Goal: Task Accomplishment & Management: Complete application form

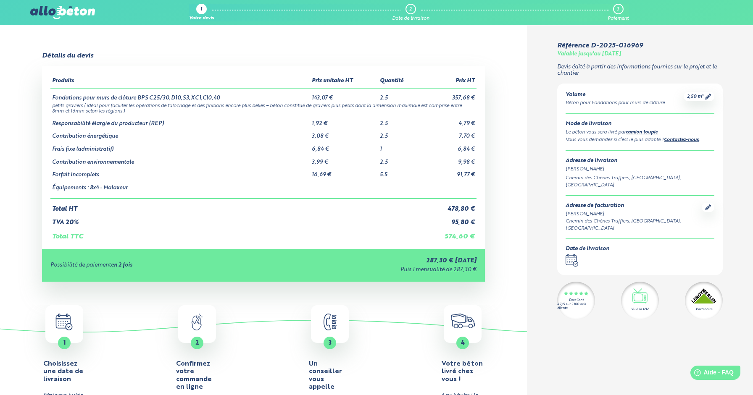
click at [60, 10] on img at bounding box center [62, 12] width 65 height 13
click at [709, 97] on icon at bounding box center [708, 97] width 6 height 6
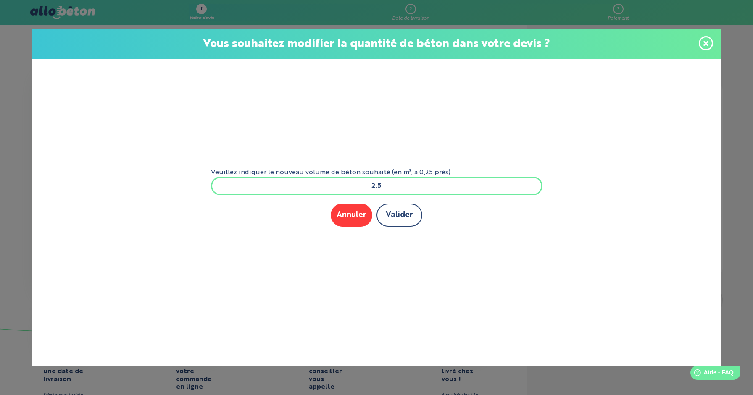
click at [399, 213] on button "Valider" at bounding box center [399, 215] width 46 height 23
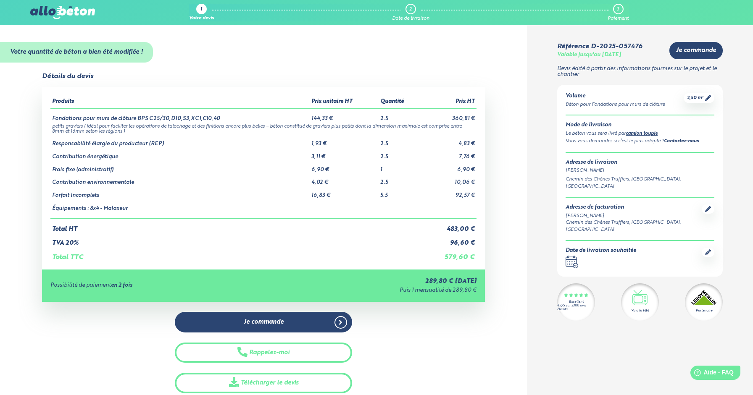
click at [82, 11] on img at bounding box center [62, 12] width 65 height 13
click at [67, 14] on img at bounding box center [62, 12] width 65 height 13
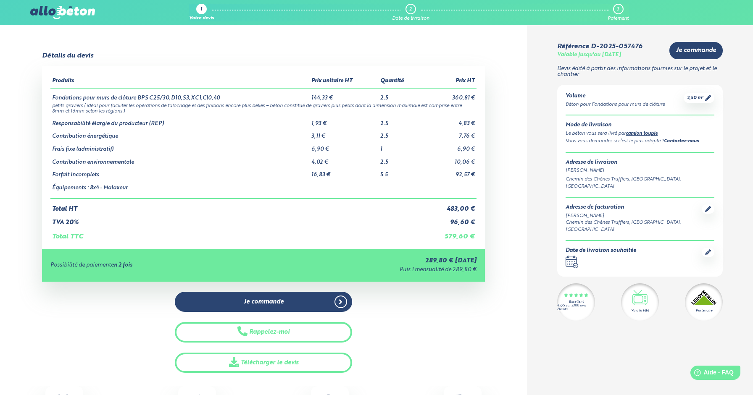
click at [465, 236] on td "579,60 €" at bounding box center [449, 233] width 55 height 14
click at [512, 156] on div "Détails du devis Produits Prix unitaire HT Quantité Prix HT Fondations pour mur…" at bounding box center [263, 212] width 527 height 321
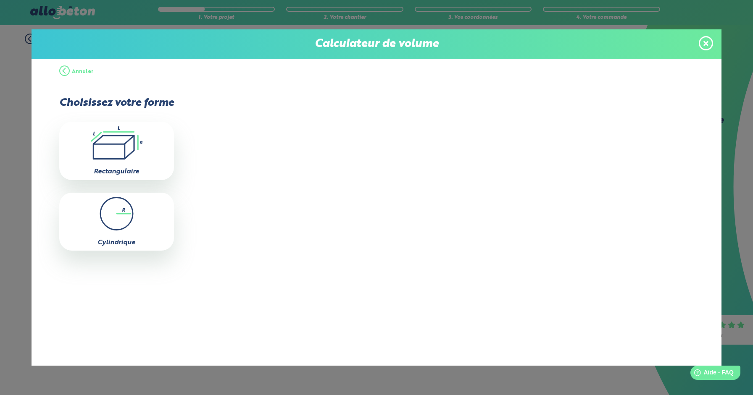
click at [705, 42] on icon at bounding box center [705, 43] width 5 height 5
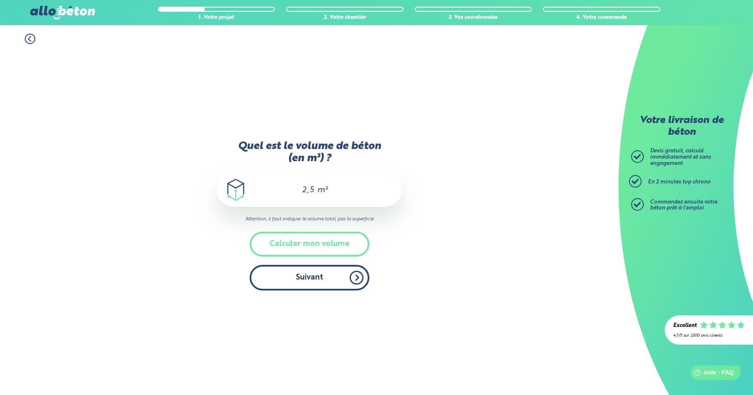
click at [344, 290] on button "Suivant" at bounding box center [309, 278] width 120 height 26
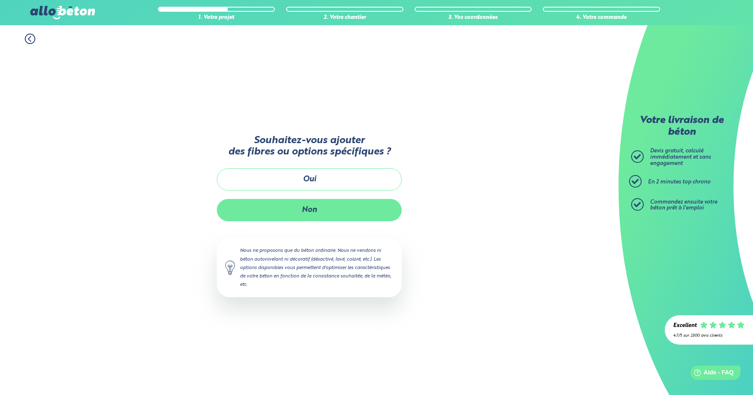
click at [337, 207] on button "Non" at bounding box center [309, 210] width 185 height 22
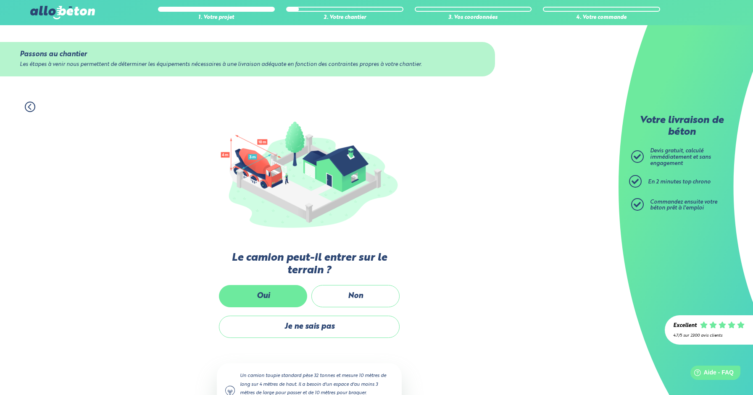
click at [284, 292] on label "Oui" at bounding box center [263, 296] width 88 height 22
click at [0, 0] on input "Oui" at bounding box center [0, 0] width 0 height 0
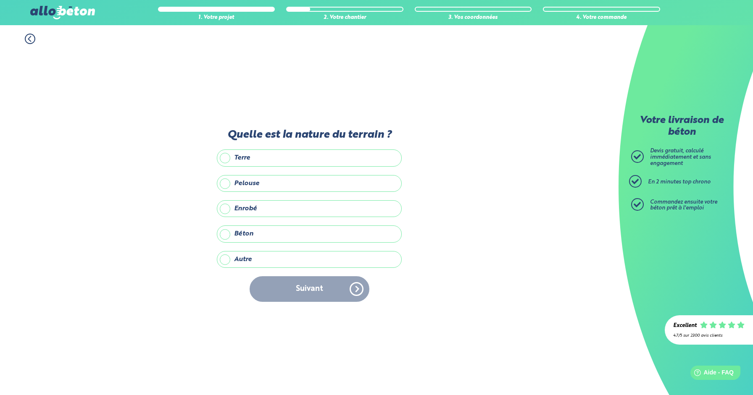
click at [307, 208] on label "Enrobé" at bounding box center [309, 208] width 185 height 17
click at [0, 0] on input "Enrobé" at bounding box center [0, 0] width 0 height 0
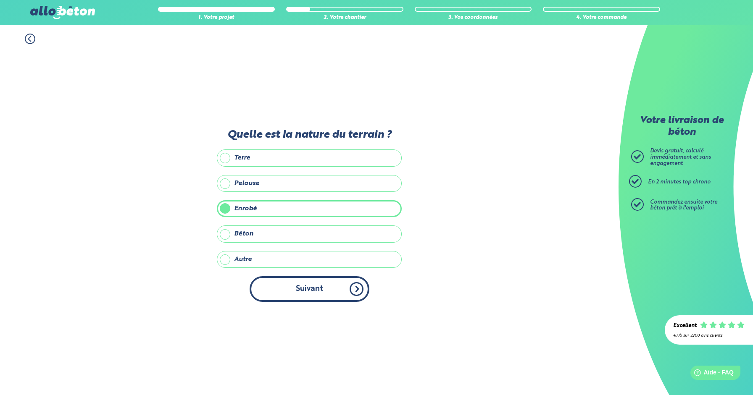
click at [333, 297] on button "Suivant" at bounding box center [309, 289] width 120 height 26
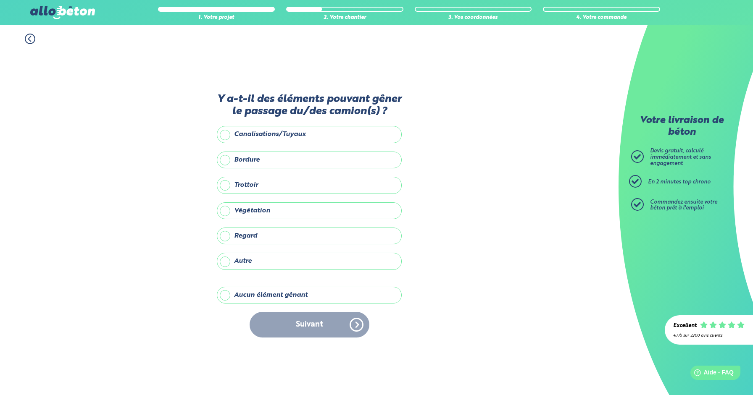
click at [276, 287] on label "Aucun élément gênant" at bounding box center [309, 295] width 185 height 17
click at [0, 0] on input "Aucun élément gênant" at bounding box center [0, 0] width 0 height 0
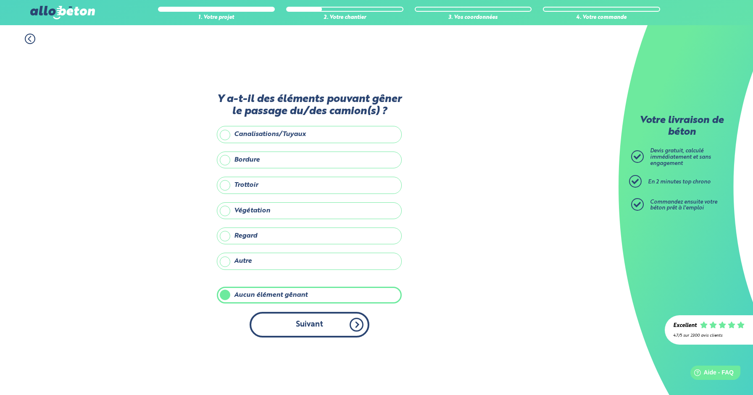
click at [294, 317] on button "Suivant" at bounding box center [309, 325] width 120 height 26
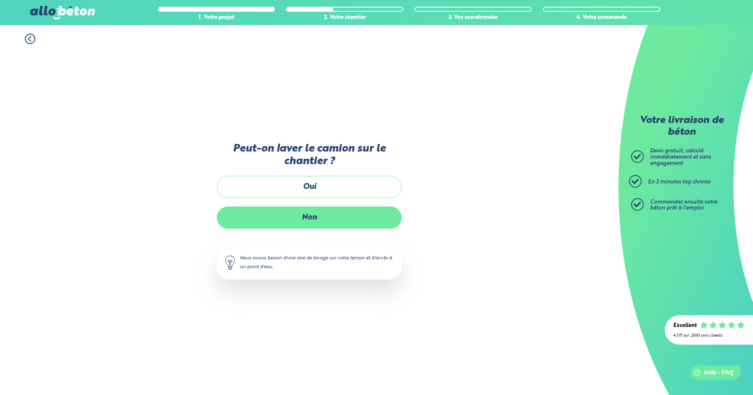
click at [325, 218] on label "Non" at bounding box center [309, 218] width 185 height 22
click at [0, 0] on input "Non" at bounding box center [0, 0] width 0 height 0
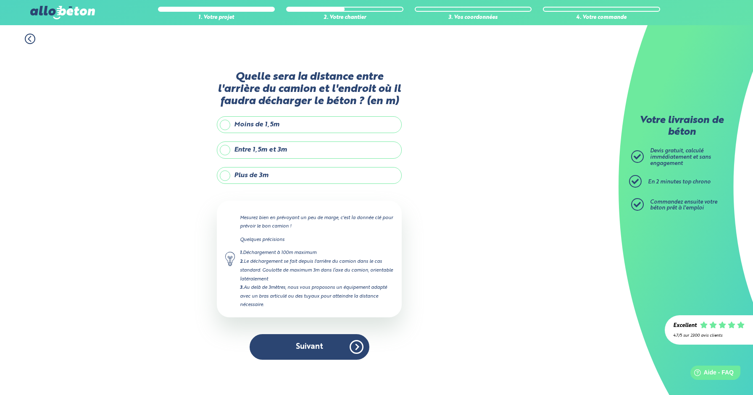
click at [321, 118] on label "Moins de 1,5m" at bounding box center [309, 124] width 185 height 17
click at [0, 0] on input "Moins de 1,5m" at bounding box center [0, 0] width 0 height 0
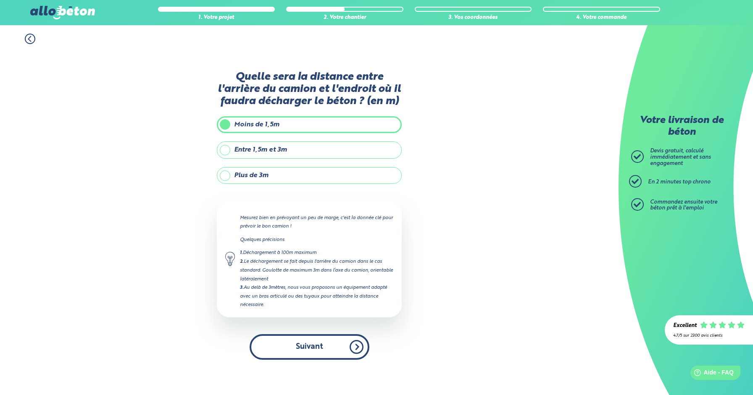
click at [324, 348] on button "Suivant" at bounding box center [309, 347] width 120 height 26
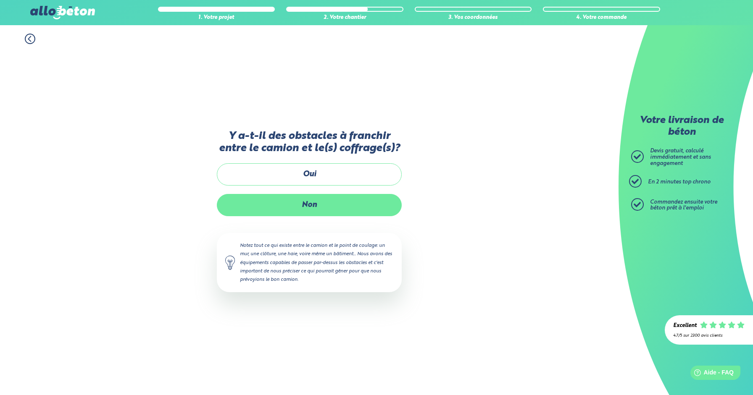
click at [353, 215] on label "Non" at bounding box center [309, 205] width 185 height 22
click at [0, 0] on input "Non" at bounding box center [0, 0] width 0 height 0
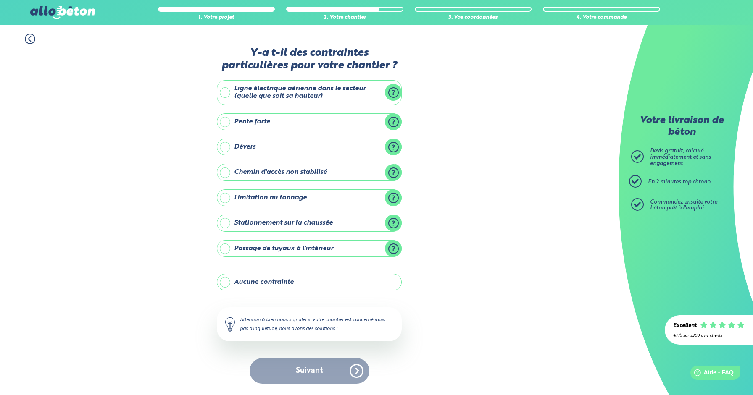
click at [300, 281] on label "Aucune contrainte" at bounding box center [309, 282] width 185 height 17
click at [0, 0] on input "Aucune contrainte" at bounding box center [0, 0] width 0 height 0
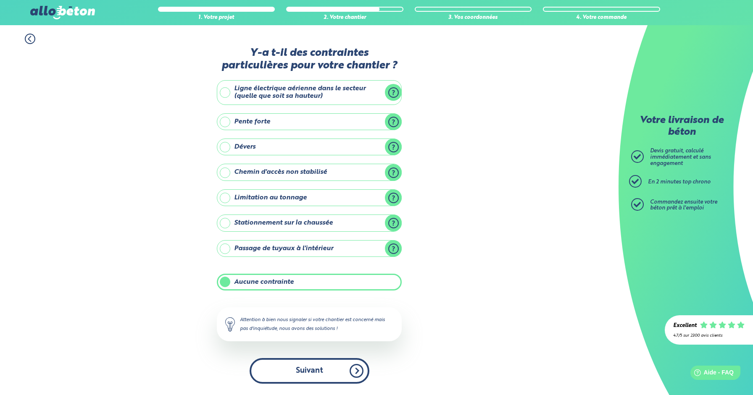
click at [301, 362] on button "Suivant" at bounding box center [309, 371] width 120 height 26
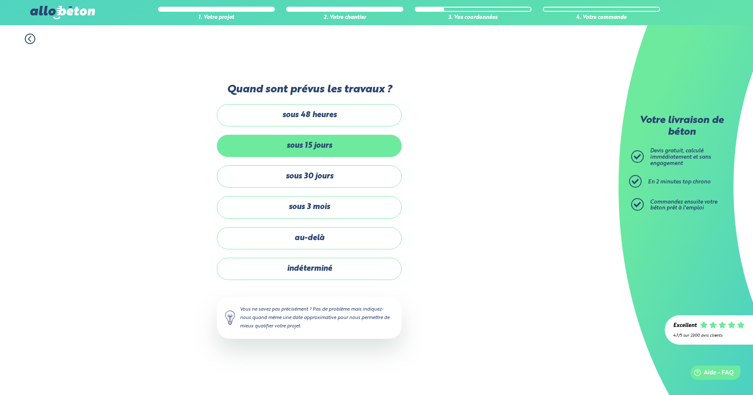
click at [365, 147] on label "sous 15 jours" at bounding box center [309, 146] width 185 height 22
click at [0, 0] on input "sous 15 jours" at bounding box center [0, 0] width 0 height 0
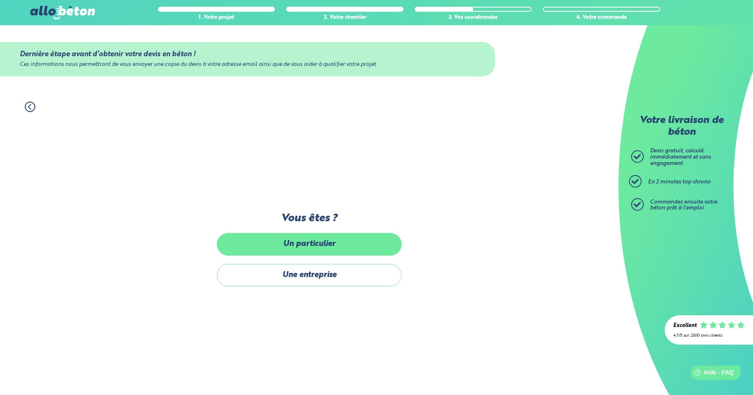
click at [343, 243] on label "Un particulier" at bounding box center [309, 244] width 185 height 22
click at [0, 0] on input "Un particulier" at bounding box center [0, 0] width 0 height 0
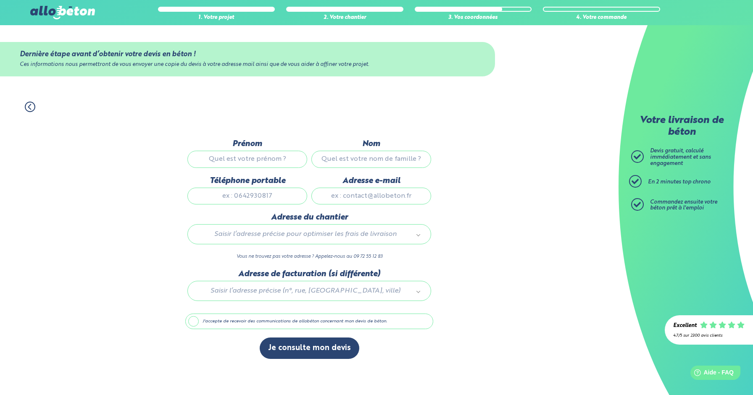
click at [288, 150] on div "Prénom" at bounding box center [247, 157] width 124 height 37
click at [281, 157] on input "Prénom" at bounding box center [247, 159] width 120 height 17
type input "Louis"
type input "Deblonde"
type input "0643907273"
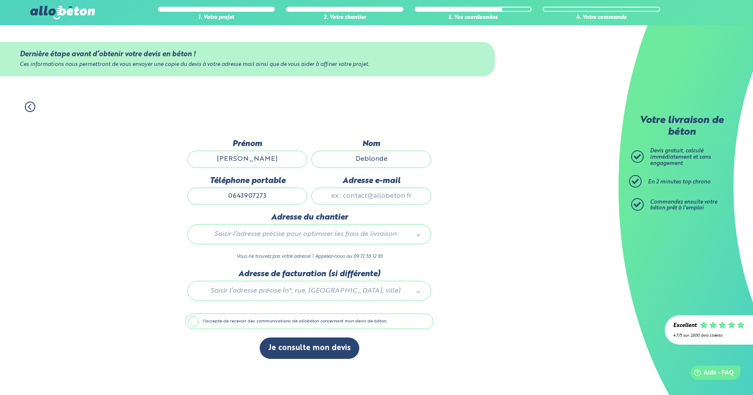
click at [349, 199] on input "Adresse e-mail" at bounding box center [371, 196] width 120 height 17
type input "deblonde.ho@gmail.com"
type input "Lieu Dit Mayargues"
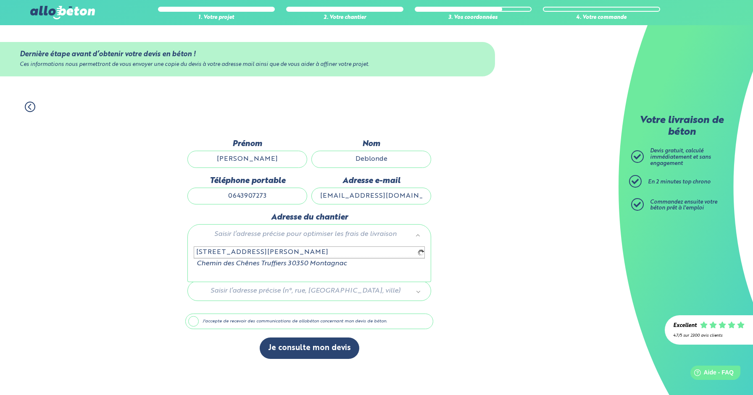
type input "129 rue des chênes truffiers 30350 Montagnac"
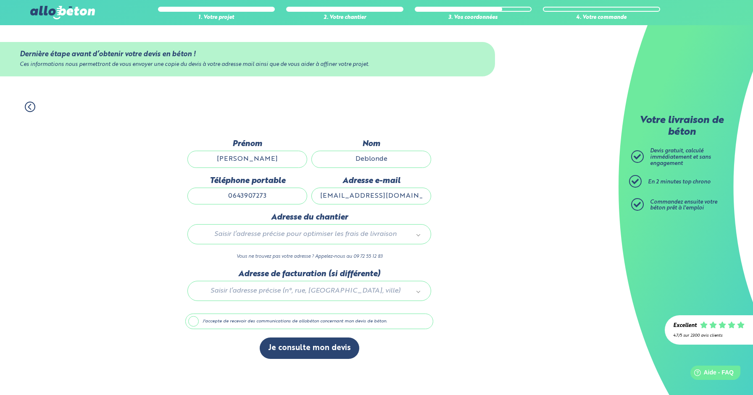
click at [366, 225] on div "Saisir l’adresse précise pour optimiser les frais de livraison" at bounding box center [309, 234] width 244 height 20
click at [257, 275] on div "Merci de saisir une addresse" at bounding box center [309, 264] width 244 height 45
click at [244, 258] on input "text" at bounding box center [309, 253] width 231 height 12
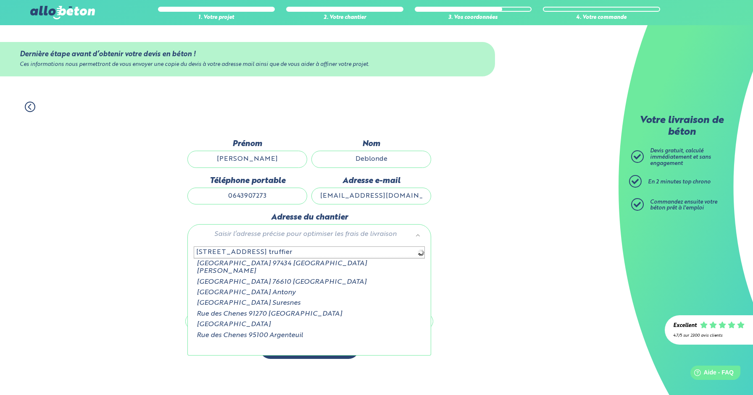
type input "129 rue des chenes truffiers"
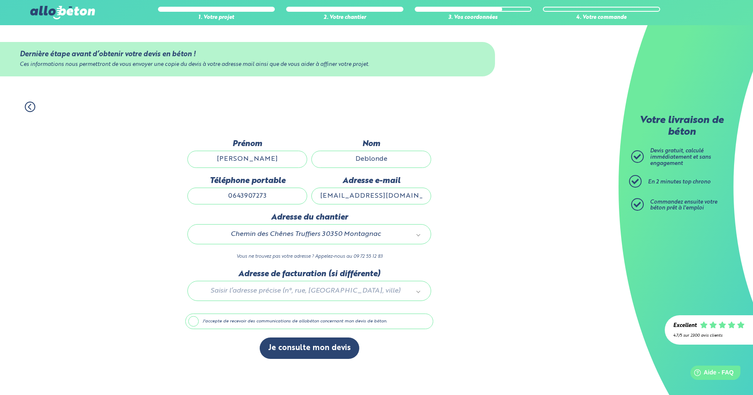
click at [336, 290] on div at bounding box center [309, 290] width 248 height 40
click at [356, 327] on label "J'accepte de recevoir des communications de allobéton concernant mon devis de b…" at bounding box center [309, 322] width 248 height 16
click at [0, 0] on input "J'accepte de recevoir des communications de allobéton concernant mon devis de b…" at bounding box center [0, 0] width 0 height 0
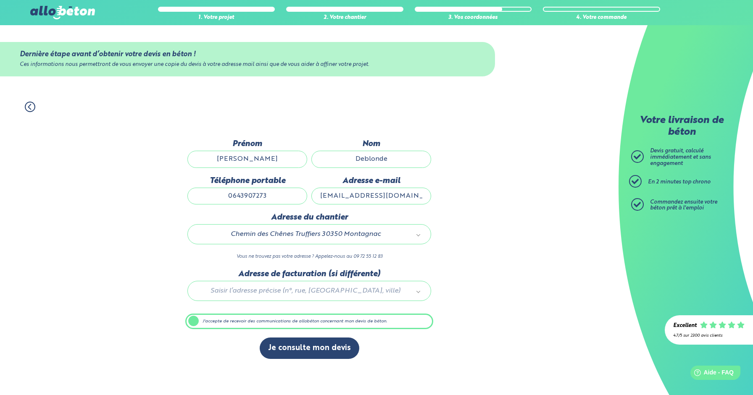
click at [330, 324] on label "J'accepte de recevoir des communications de allobéton concernant mon devis de b…" at bounding box center [309, 322] width 248 height 16
click at [0, 0] on input "J'accepte de recevoir des communications de allobéton concernant mon devis de b…" at bounding box center [0, 0] width 0 height 0
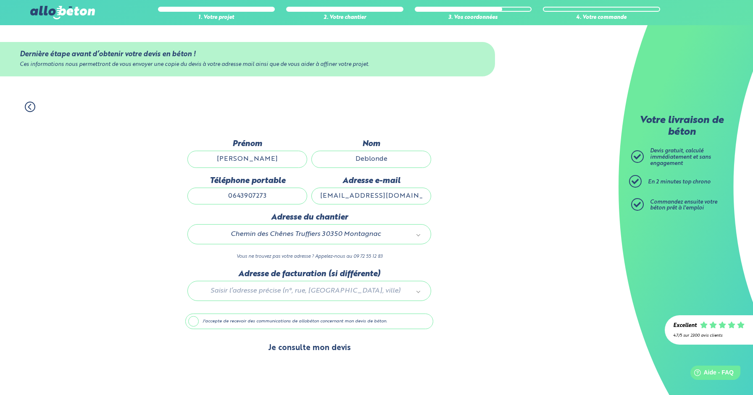
click at [324, 347] on button "Je consulte mon devis" at bounding box center [310, 348] width 100 height 21
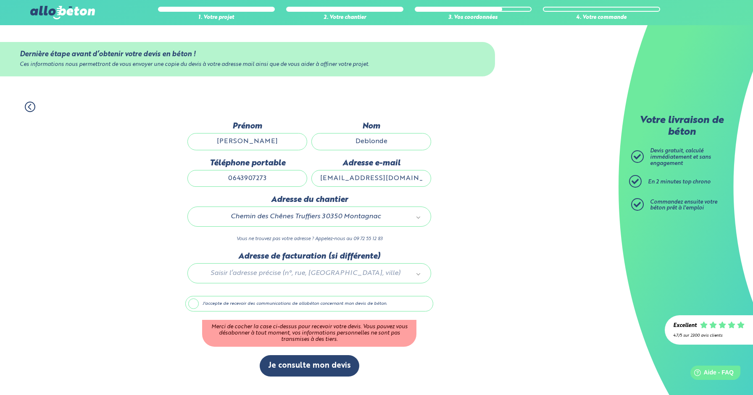
click at [320, 311] on label "J'accepte de recevoir des communications de allobéton concernant mon devis de b…" at bounding box center [309, 304] width 248 height 16
click at [0, 0] on input "J'accepte de recevoir des communications de allobéton concernant mon devis de b…" at bounding box center [0, 0] width 0 height 0
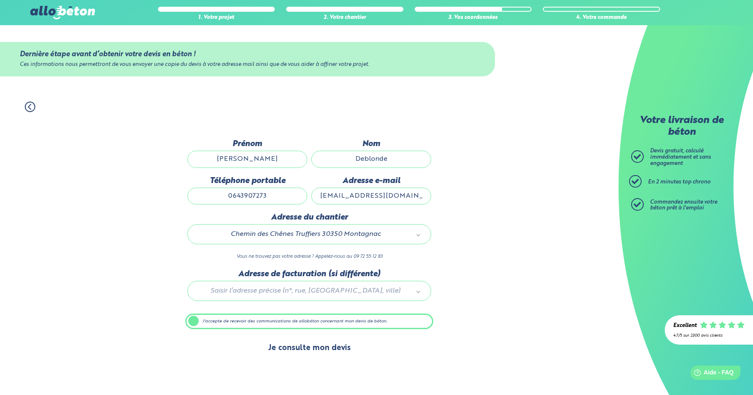
click at [315, 355] on button "Je consulte mon devis" at bounding box center [310, 348] width 100 height 21
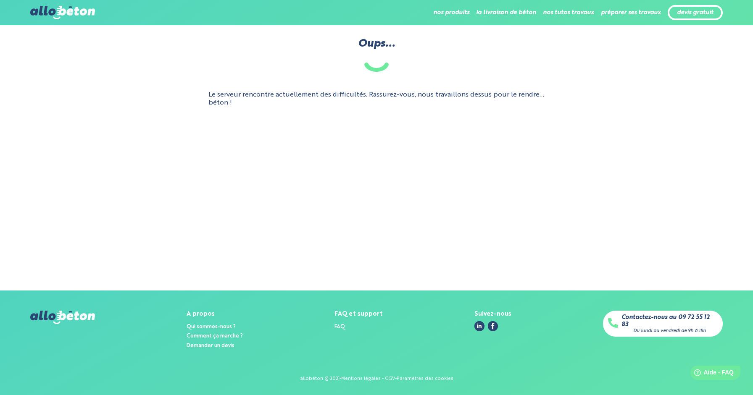
click at [444, 192] on main "Oups... Le serveur rencontre actuellement des difficultés. Rassurez-vous, nous …" at bounding box center [376, 157] width 753 height 265
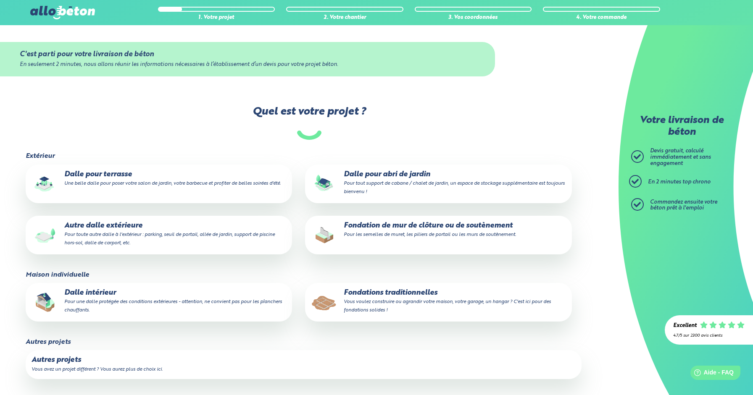
click at [381, 180] on p "Dalle pour abri de jardin Pour tout support de cabane / chalet de jardin, un es…" at bounding box center [438, 184] width 255 height 26
click at [0, 0] on input "Dalle pour abri de jardin Pour tout support de cabane / chalet de jardin, un es…" at bounding box center [0, 0] width 0 height 0
click at [389, 227] on p "Fondation de mur de clôture ou de soutènement Pour les semelles de muret, les p…" at bounding box center [438, 230] width 255 height 17
click at [0, 0] on input "Fondation de mur de clôture ou de soutènement Pour les semelles de muret, les p…" at bounding box center [0, 0] width 0 height 0
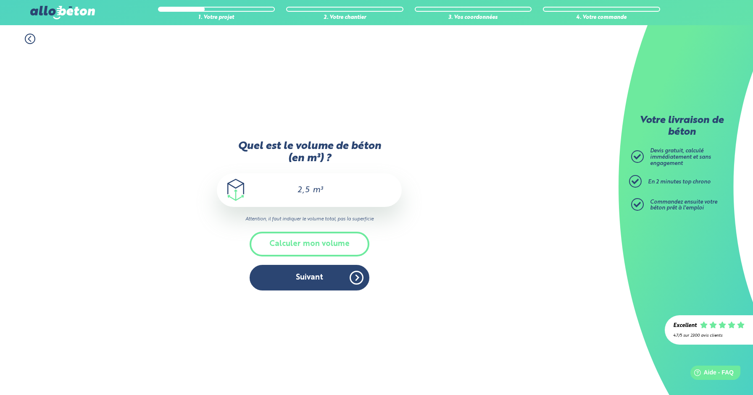
click at [303, 191] on input "2,5" at bounding box center [303, 190] width 14 height 10
click at [320, 282] on button "Suivant" at bounding box center [309, 278] width 120 height 26
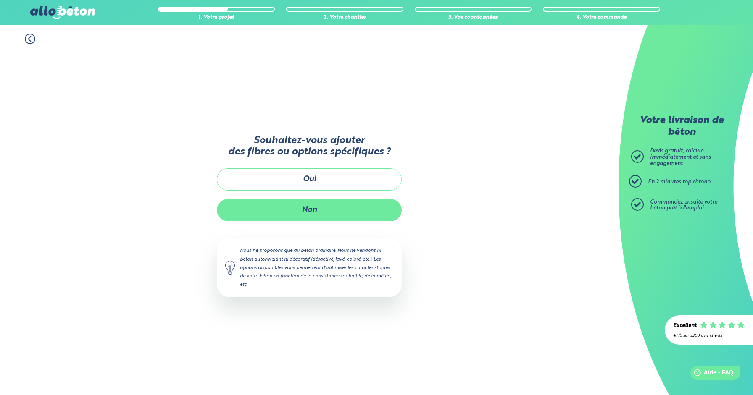
click at [315, 208] on button "Non" at bounding box center [309, 210] width 185 height 22
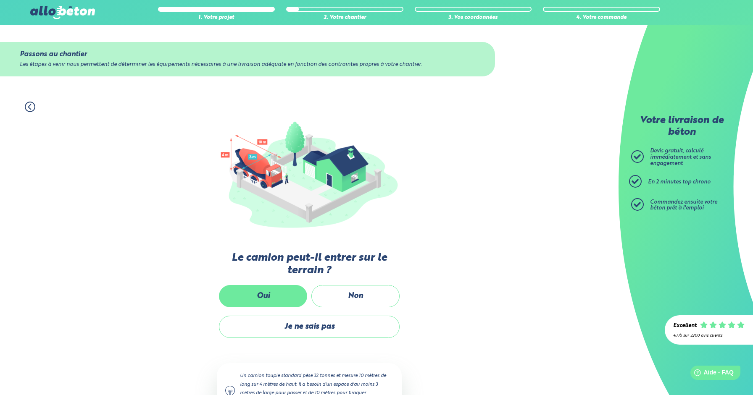
click at [286, 294] on label "Oui" at bounding box center [263, 296] width 88 height 22
click at [0, 0] on input "Oui" at bounding box center [0, 0] width 0 height 0
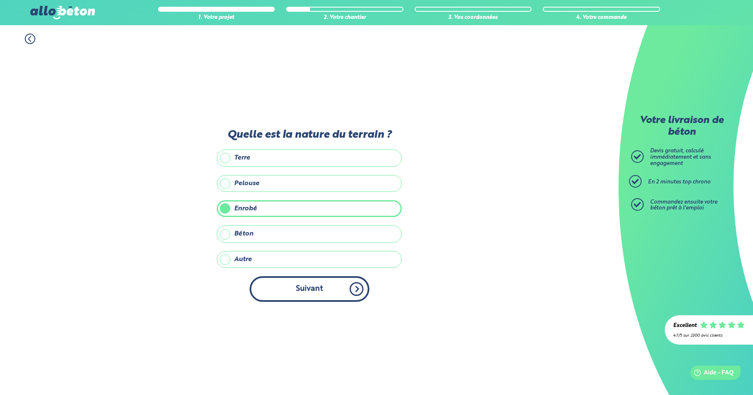
click at [304, 286] on button "Suivant" at bounding box center [309, 289] width 120 height 26
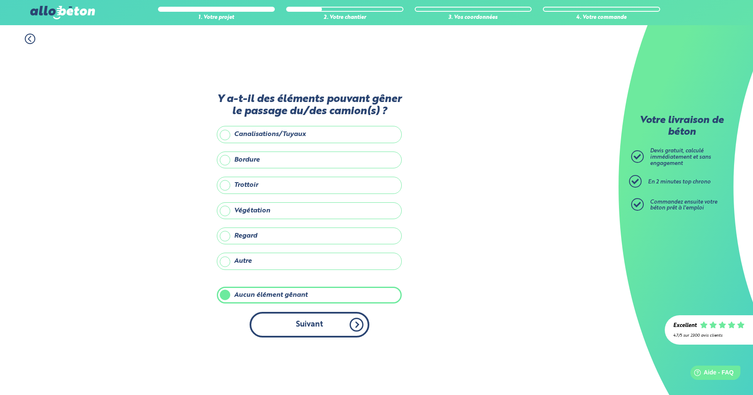
click at [311, 324] on button "Suivant" at bounding box center [309, 325] width 120 height 26
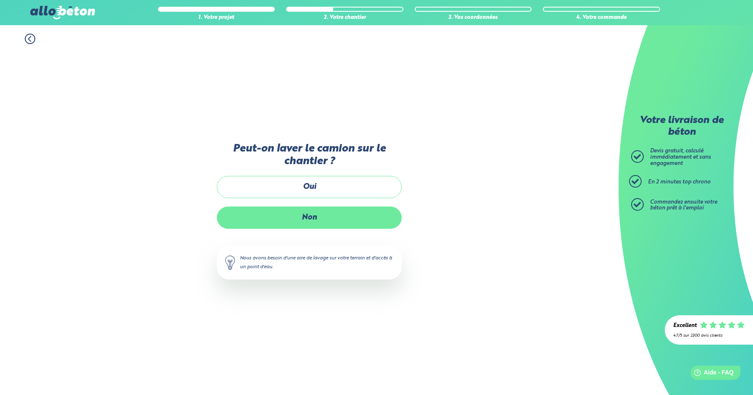
click at [336, 218] on label "Non" at bounding box center [309, 218] width 185 height 22
click at [0, 0] on input "Non" at bounding box center [0, 0] width 0 height 0
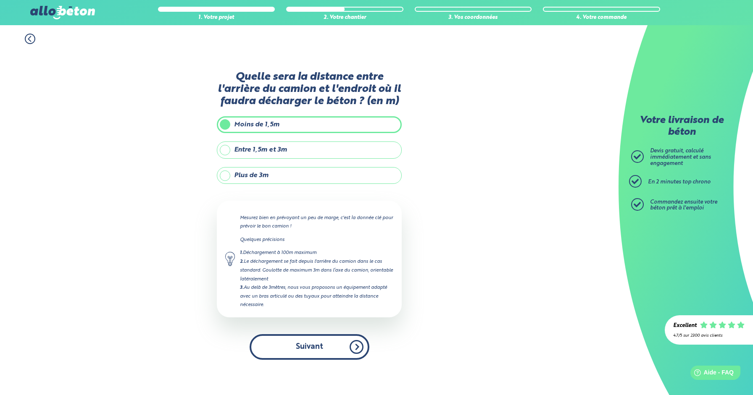
click at [321, 343] on button "Suivant" at bounding box center [309, 347] width 120 height 26
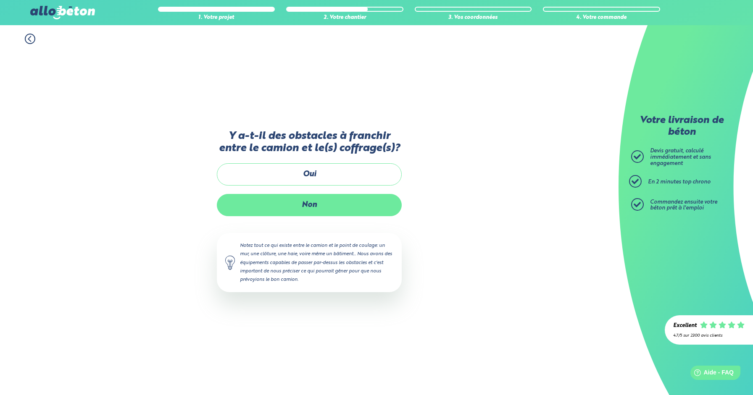
click at [328, 202] on label "Non" at bounding box center [309, 205] width 185 height 22
click at [0, 0] on input "Non" at bounding box center [0, 0] width 0 height 0
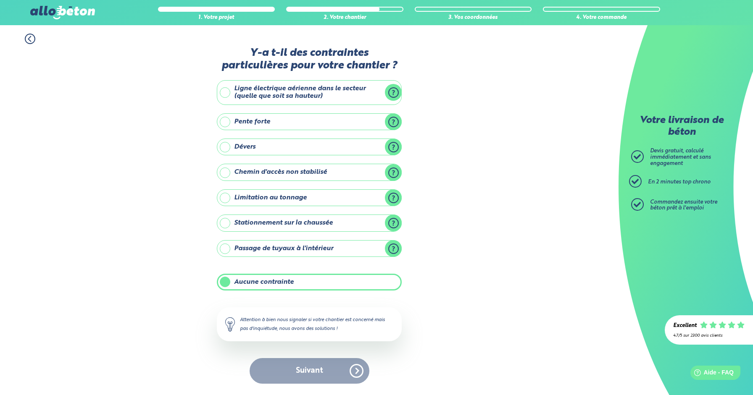
click at [325, 369] on div "Suivant" at bounding box center [309, 371] width 185 height 26
click at [306, 284] on label "Aucune contrainte" at bounding box center [309, 282] width 185 height 17
click at [0, 0] on input "Aucune contrainte" at bounding box center [0, 0] width 0 height 0
click at [297, 283] on label "Aucune contrainte" at bounding box center [309, 282] width 185 height 17
click at [0, 0] on input "Aucune contrainte" at bounding box center [0, 0] width 0 height 0
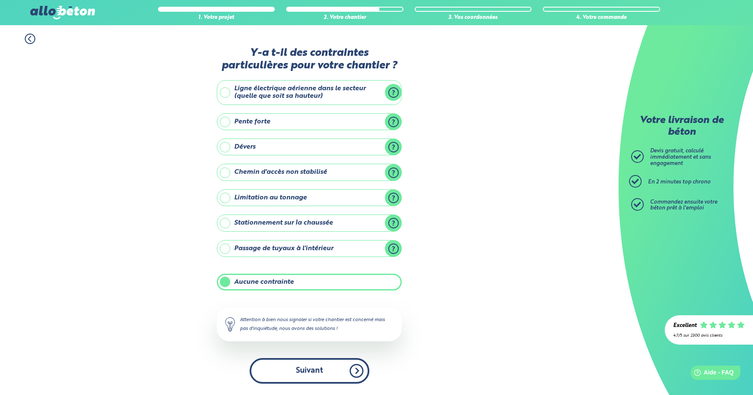
click at [311, 362] on button "Suivant" at bounding box center [309, 371] width 120 height 26
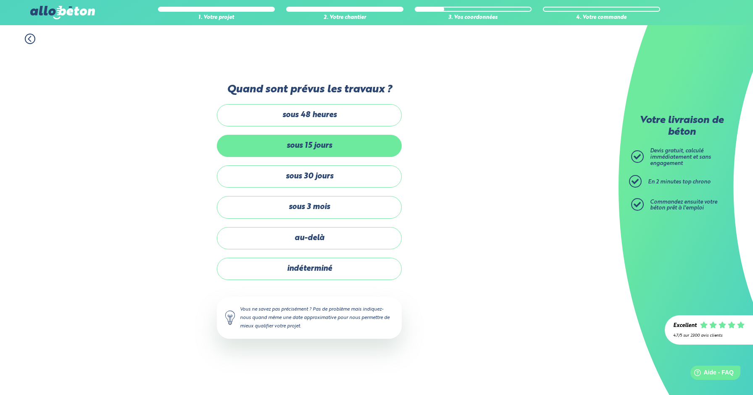
click at [326, 149] on label "sous 15 jours" at bounding box center [309, 146] width 185 height 22
click at [0, 0] on input "sous 15 jours" at bounding box center [0, 0] width 0 height 0
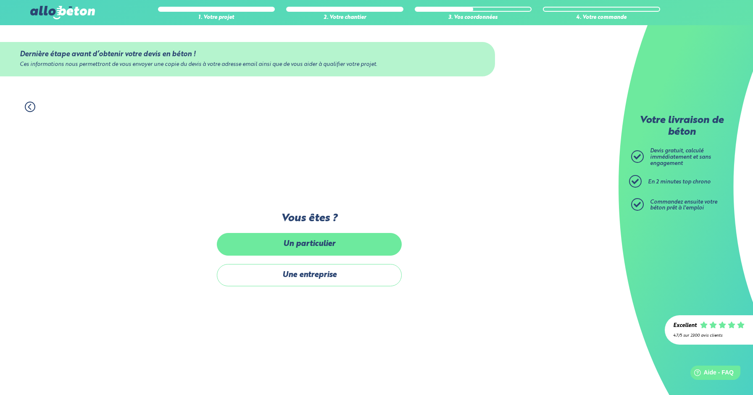
click at [339, 245] on label "Un particulier" at bounding box center [309, 244] width 185 height 22
click at [0, 0] on input "Un particulier" at bounding box center [0, 0] width 0 height 0
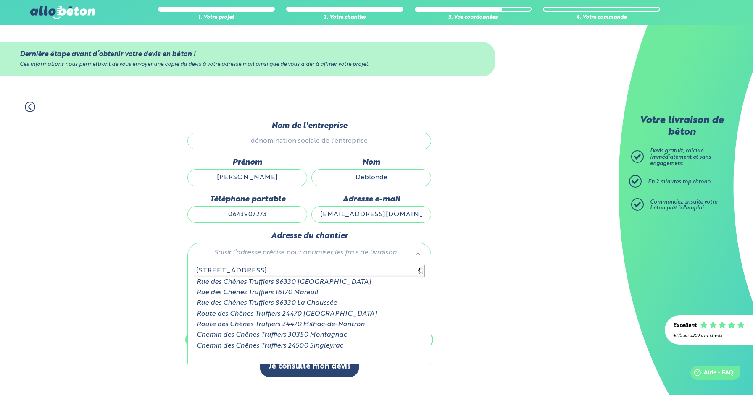
type input "129 rue des chenes truffiers"
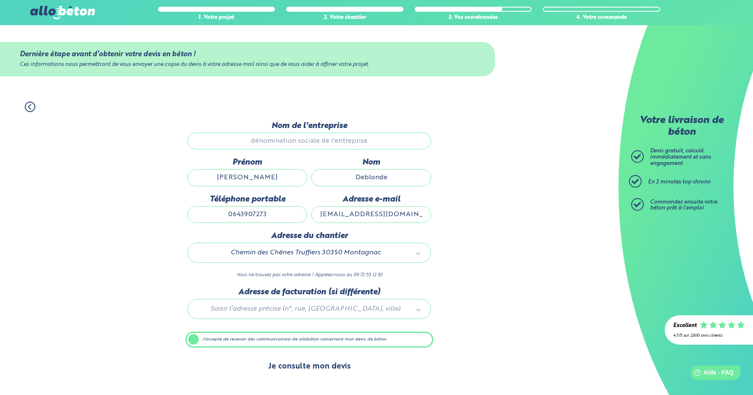
click at [320, 361] on button "Je consulte mon devis" at bounding box center [310, 366] width 100 height 21
click at [437, 272] on div "1. Votre projet 2. Votre chantier 3. Vos coordonnées 4. Votre commande Dernière…" at bounding box center [309, 244] width 618 height 302
click at [313, 340] on label "J'accepte de recevoir des communications de allobéton concernant mon devis de b…" at bounding box center [309, 340] width 248 height 16
click at [0, 0] on input "J'accepte de recevoir des communications de allobéton concernant mon devis de b…" at bounding box center [0, 0] width 0 height 0
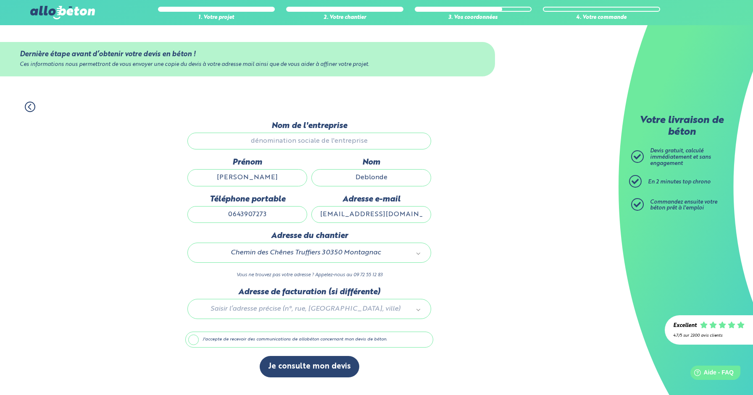
click at [313, 340] on label "J'accepte de recevoir des communications de allobéton concernant mon devis de b…" at bounding box center [309, 340] width 248 height 16
click at [0, 0] on input "J'accepte de recevoir des communications de allobéton concernant mon devis de b…" at bounding box center [0, 0] width 0 height 0
click at [326, 143] on input "Nom de l'entreprise" at bounding box center [309, 141] width 244 height 17
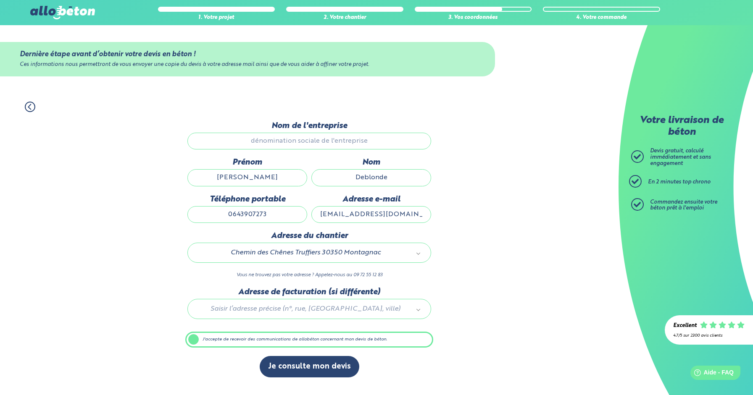
click at [349, 188] on div "Nom Deblonde" at bounding box center [371, 176] width 124 height 37
click at [348, 182] on input "Deblonde" at bounding box center [371, 177] width 120 height 17
type input "Deblonde"
click at [326, 307] on div at bounding box center [309, 308] width 248 height 40
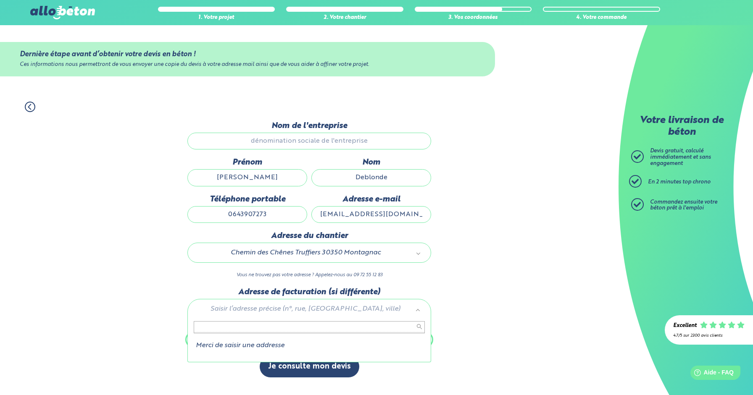
click at [419, 327] on input "text" at bounding box center [309, 327] width 231 height 12
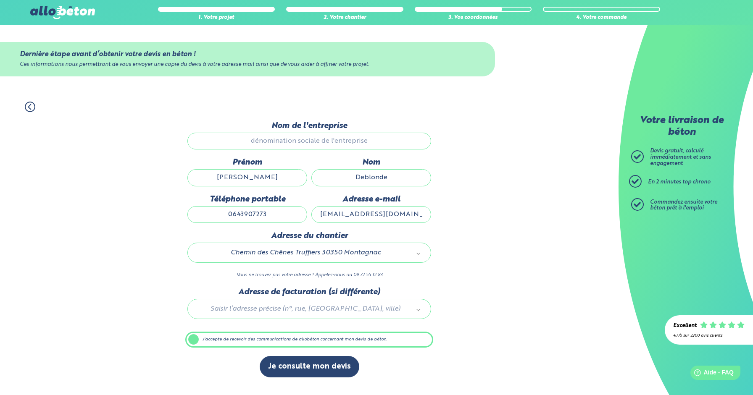
click at [288, 141] on input "Nom de l'entreprise" at bounding box center [309, 141] width 244 height 17
click at [262, 178] on input "Louis" at bounding box center [247, 177] width 120 height 17
click at [261, 207] on input "0643907273" at bounding box center [247, 214] width 120 height 17
click at [306, 224] on div "Téléphone portable 0643907273" at bounding box center [247, 213] width 124 height 37
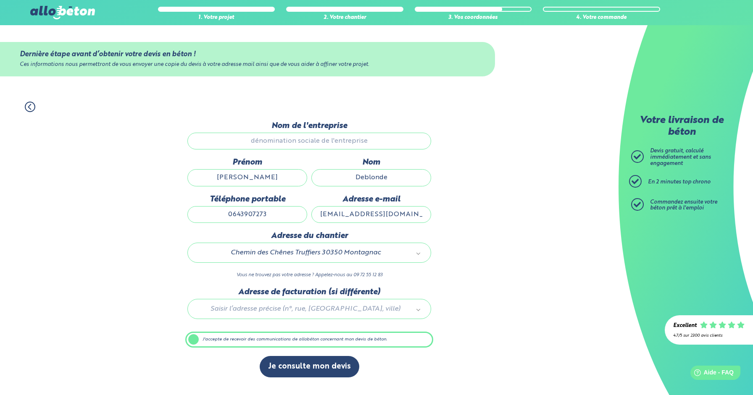
click at [356, 213] on input "deblonde.ho@gmail.com" at bounding box center [371, 214] width 120 height 17
click at [310, 244] on div "Chemin des Chênes Truffiers 30350 Montagnac" at bounding box center [309, 253] width 244 height 20
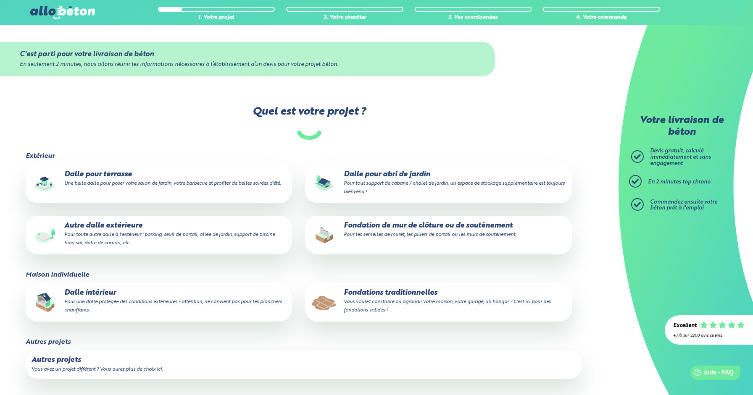
click at [394, 231] on p "Fondation de mur de clôture ou de soutènement Pour les semelles de muret, les p…" at bounding box center [438, 230] width 255 height 17
click at [0, 0] on input "Fondation de mur de clôture ou de soutènement Pour les semelles de muret, les p…" at bounding box center [0, 0] width 0 height 0
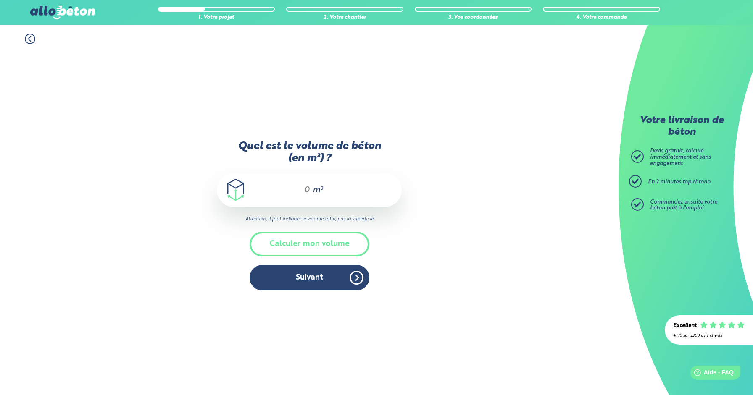
click at [312, 192] on span "m³" at bounding box center [317, 190] width 10 height 8
type input "2"
type input "2.5"
click at [317, 277] on button "Suivant" at bounding box center [309, 278] width 120 height 26
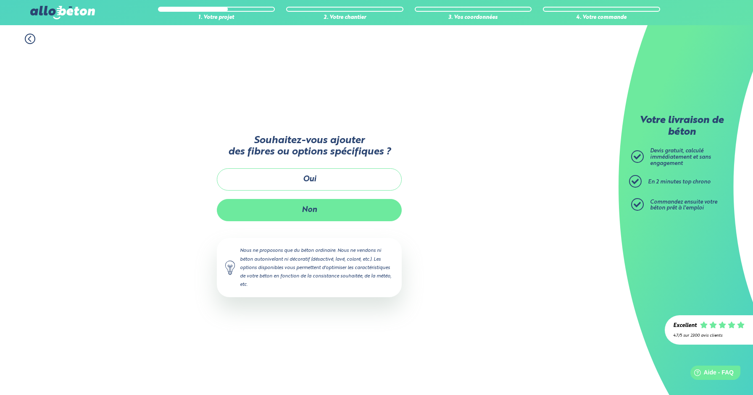
click at [321, 221] on button "Non" at bounding box center [309, 210] width 185 height 22
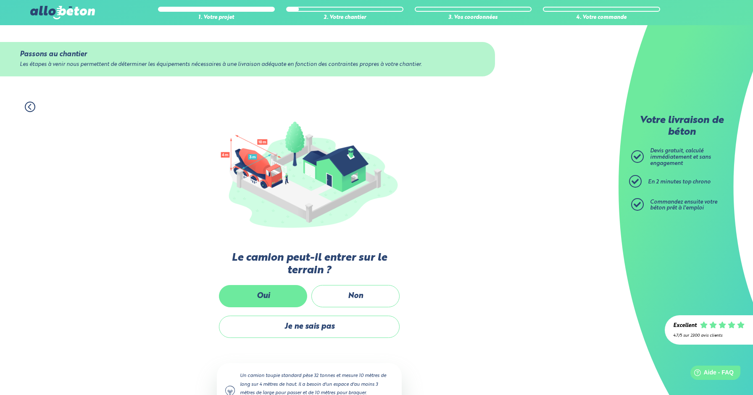
click at [280, 289] on label "Oui" at bounding box center [263, 296] width 88 height 22
click at [0, 0] on input "Oui" at bounding box center [0, 0] width 0 height 0
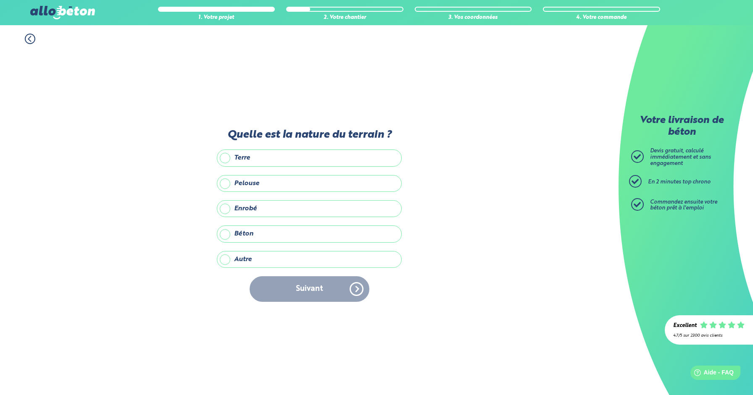
click at [289, 156] on label "Terre" at bounding box center [309, 158] width 185 height 17
click at [0, 0] on input "Terre" at bounding box center [0, 0] width 0 height 0
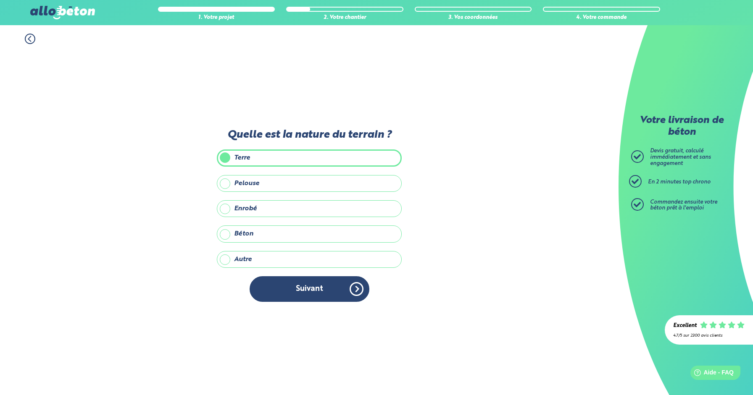
click at [281, 205] on label "Enrobé" at bounding box center [309, 208] width 185 height 17
click at [0, 0] on input "Enrobé" at bounding box center [0, 0] width 0 height 0
click at [279, 156] on label "Terre" at bounding box center [309, 158] width 185 height 17
click at [0, 0] on input "Terre" at bounding box center [0, 0] width 0 height 0
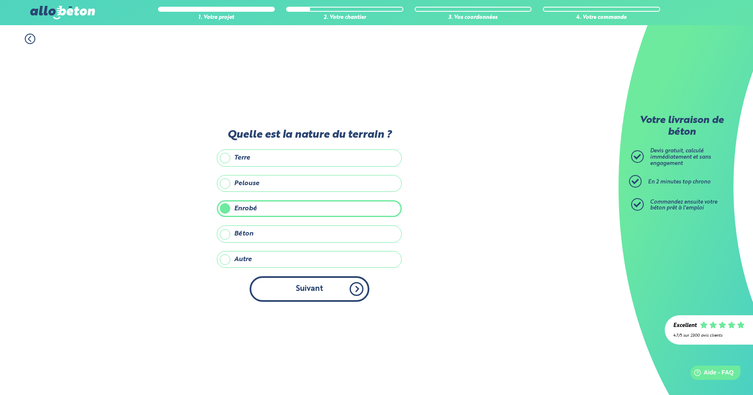
click at [297, 289] on button "Suivant" at bounding box center [309, 289] width 120 height 26
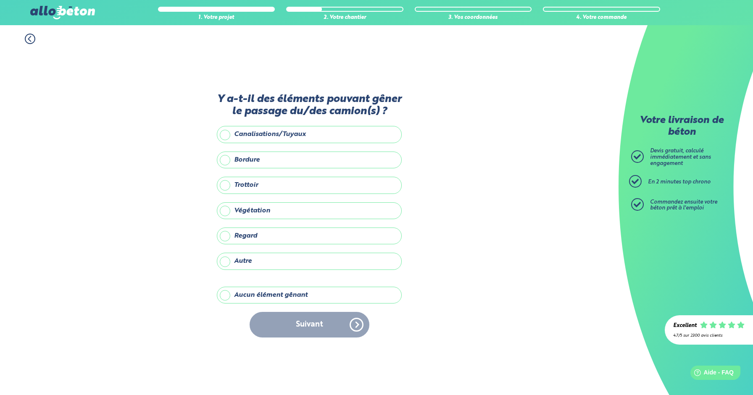
click at [279, 288] on label "Aucun élément gênant" at bounding box center [309, 295] width 185 height 17
click at [0, 0] on input "Aucun élément gênant" at bounding box center [0, 0] width 0 height 0
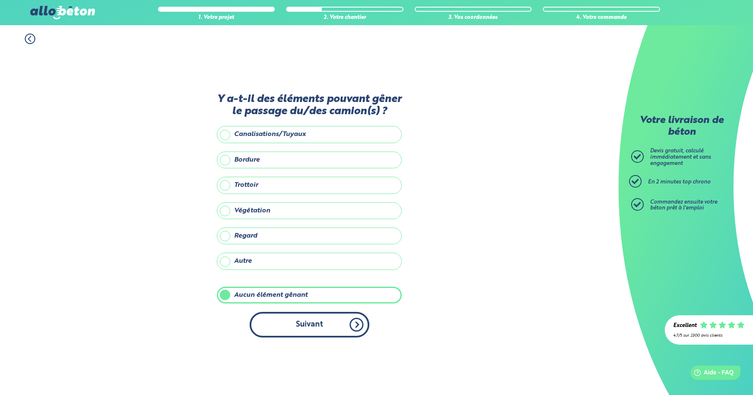
click at [287, 318] on button "Suivant" at bounding box center [309, 325] width 120 height 26
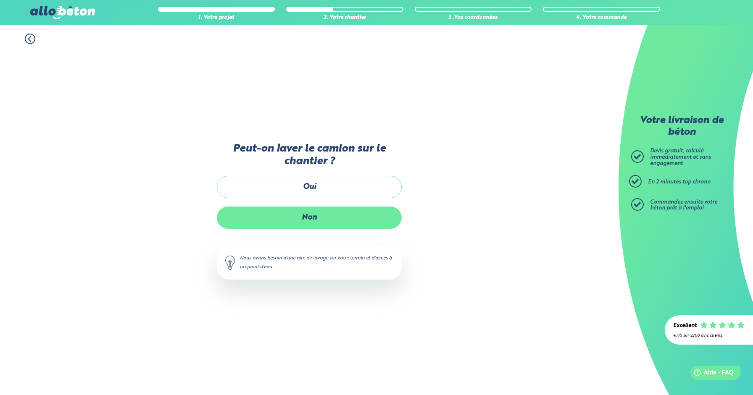
click at [312, 218] on label "Non" at bounding box center [309, 218] width 185 height 22
click at [0, 0] on input "Non" at bounding box center [0, 0] width 0 height 0
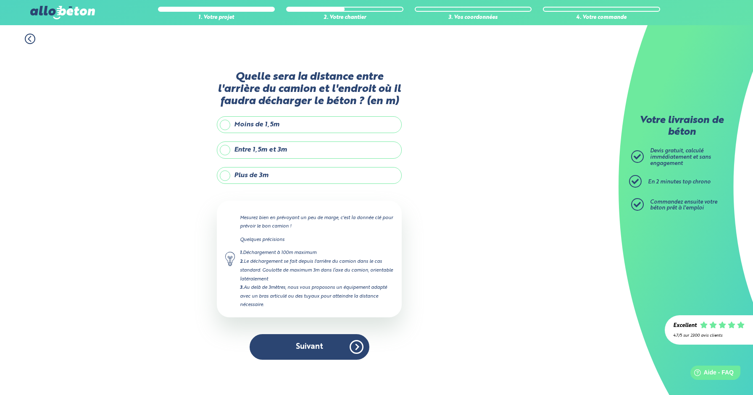
click at [312, 124] on label "Moins de 1,5m" at bounding box center [309, 124] width 185 height 17
click at [0, 0] on input "Moins de 1,5m" at bounding box center [0, 0] width 0 height 0
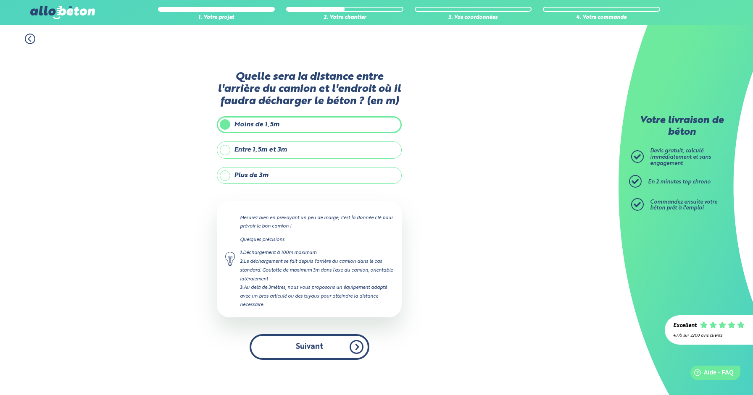
click at [340, 349] on button "Suivant" at bounding box center [309, 347] width 120 height 26
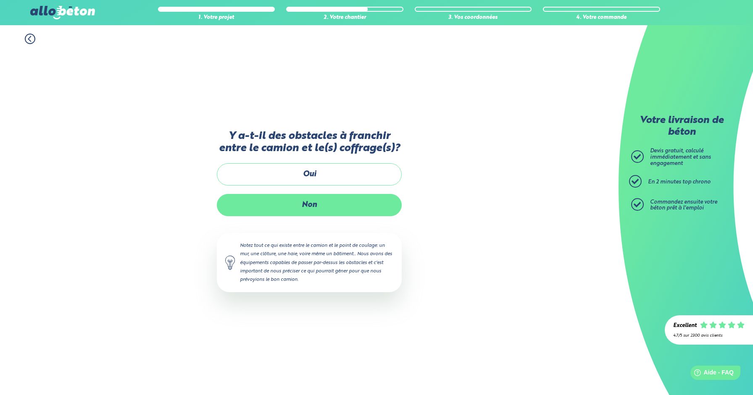
click at [329, 201] on label "Non" at bounding box center [309, 205] width 185 height 22
click at [0, 0] on input "Non" at bounding box center [0, 0] width 0 height 0
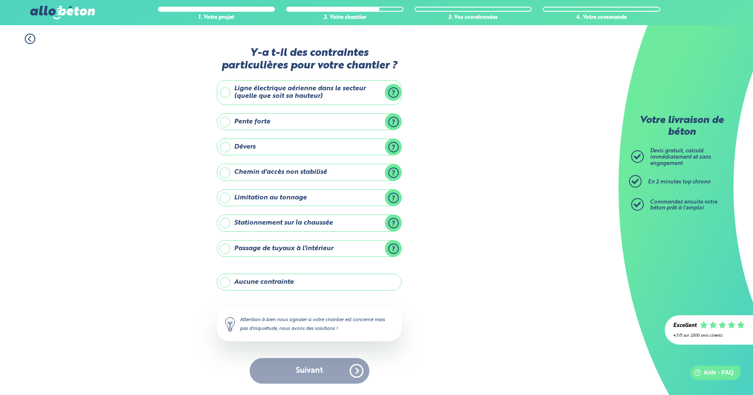
click at [311, 286] on label "Aucune contrainte" at bounding box center [309, 282] width 185 height 17
click at [0, 0] on input "Aucune contrainte" at bounding box center [0, 0] width 0 height 0
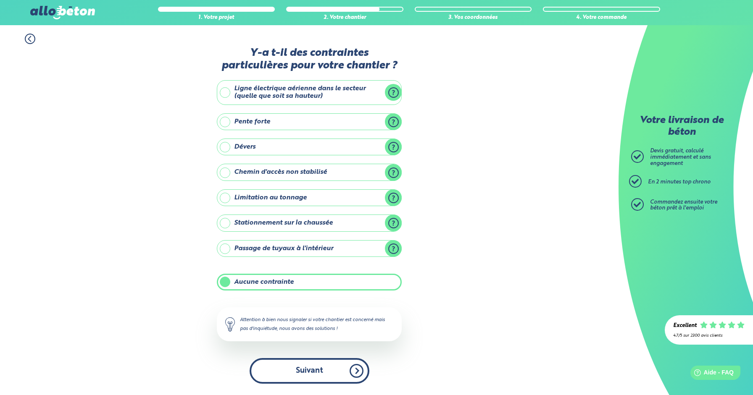
click at [310, 375] on button "Suivant" at bounding box center [309, 371] width 120 height 26
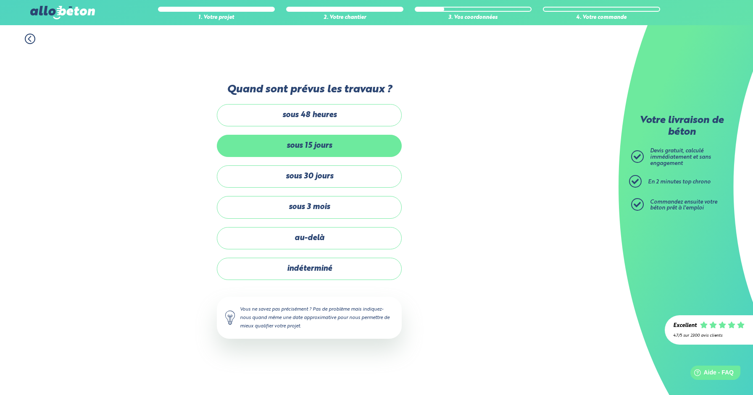
click at [314, 145] on label "sous 15 jours" at bounding box center [309, 146] width 185 height 22
click at [0, 0] on input "sous 15 jours" at bounding box center [0, 0] width 0 height 0
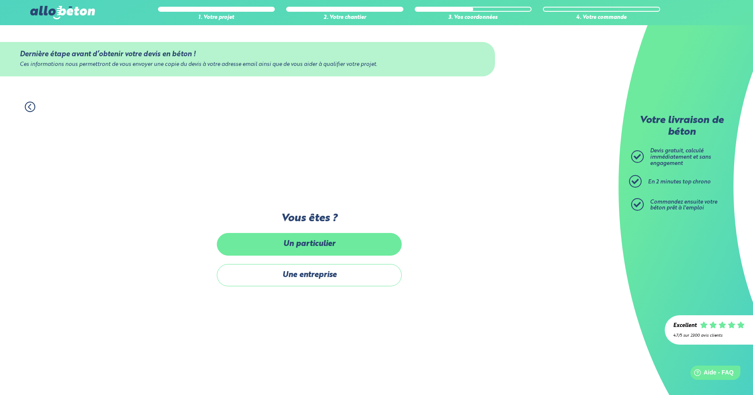
click at [313, 241] on label "Un particulier" at bounding box center [309, 244] width 185 height 22
click at [0, 0] on input "Un particulier" at bounding box center [0, 0] width 0 height 0
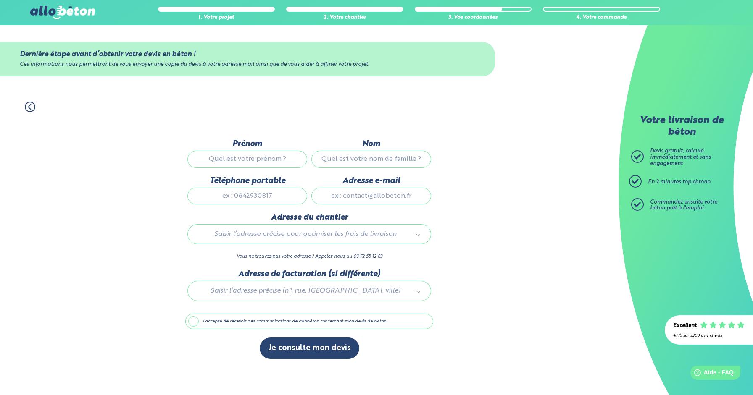
click at [279, 158] on input "Prénom" at bounding box center [247, 159] width 120 height 17
type input "Louis"
type input "Deblonde"
type input "0643907273"
click at [372, 209] on div "Adresse e-mail" at bounding box center [371, 194] width 124 height 37
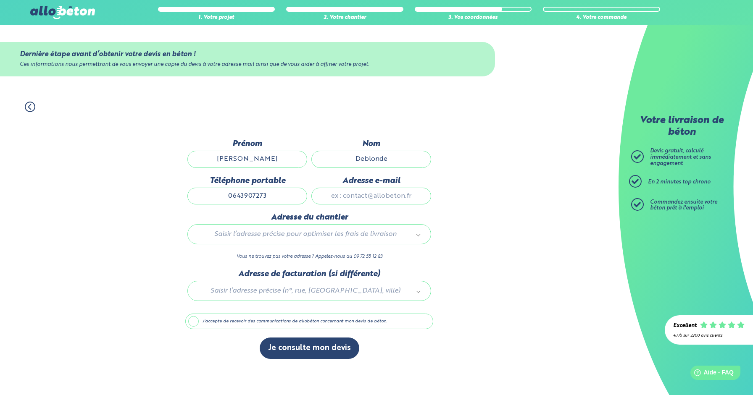
click at [364, 198] on input "Adresse e-mail" at bounding box center [371, 196] width 120 height 17
type input "deblonde.ho@gmail.com"
type input "Lieu Dit Mayargues"
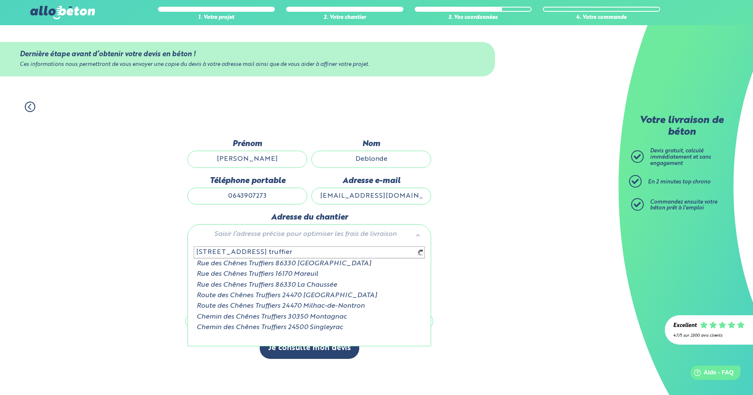
type input "129 rue des chenes truffiers"
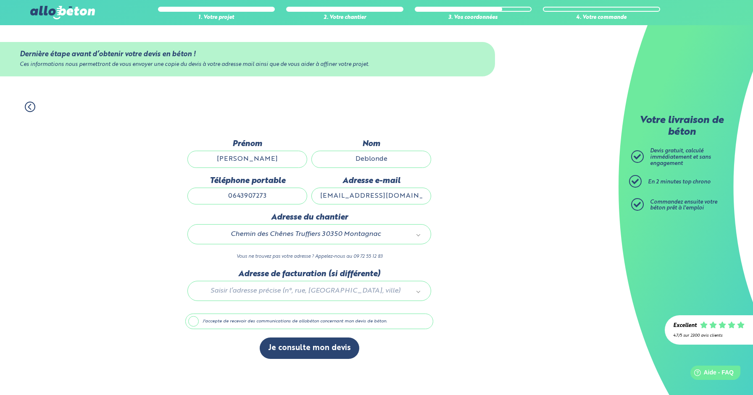
click at [289, 330] on div "Dernière étape avant d’obtenir votre devis en béton ! Ces informations nous per…" at bounding box center [309, 253] width 248 height 228
click at [293, 324] on label "J'accepte de recevoir des communications de allobéton concernant mon devis de b…" at bounding box center [309, 322] width 248 height 16
click at [0, 0] on input "J'accepte de recevoir des communications de allobéton concernant mon devis de b…" at bounding box center [0, 0] width 0 height 0
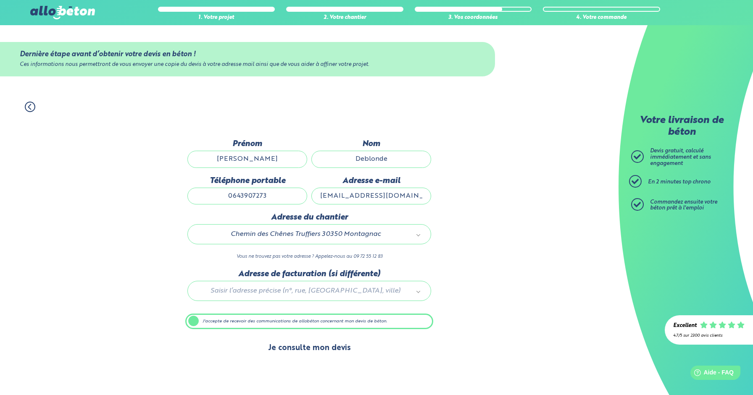
click at [298, 350] on button "Je consulte mon devis" at bounding box center [310, 348] width 100 height 21
